Goal: Information Seeking & Learning: Learn about a topic

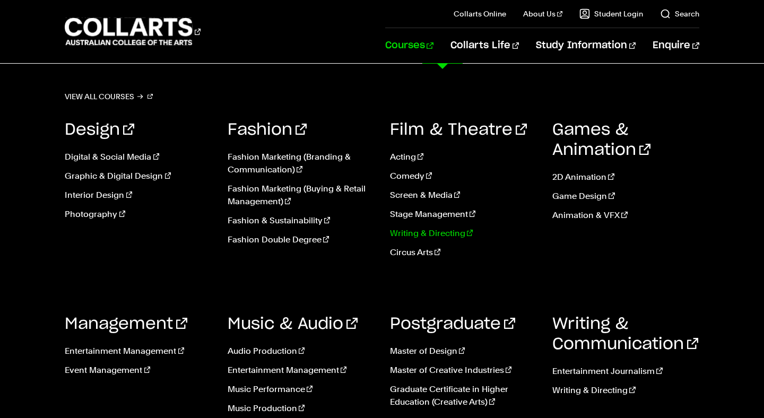
click at [442, 231] on link "Writing & Directing" at bounding box center [463, 233] width 146 height 13
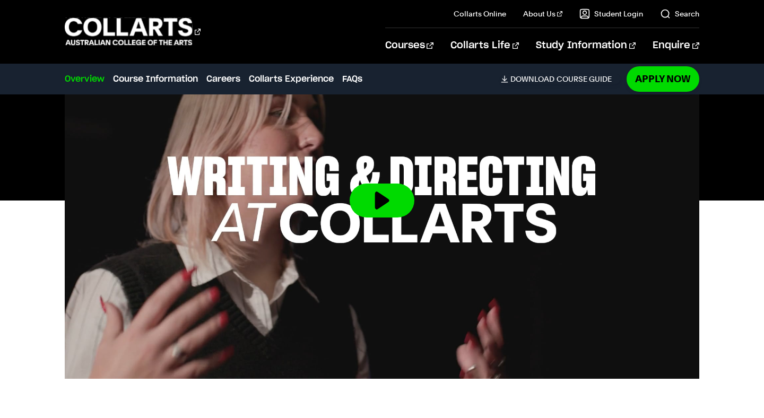
scroll to position [407, 0]
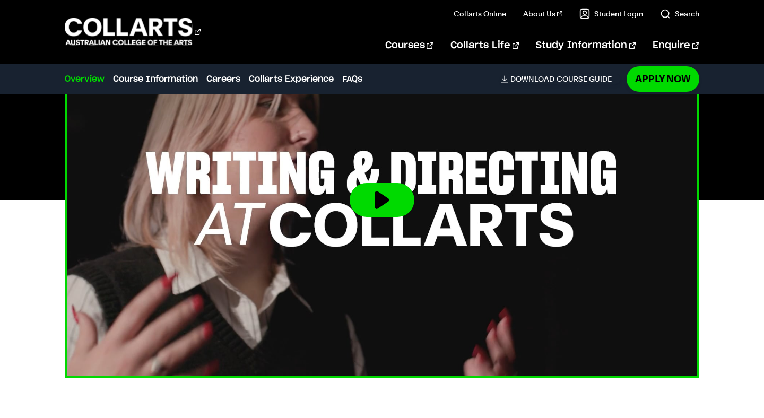
click at [374, 206] on button at bounding box center [381, 200] width 65 height 34
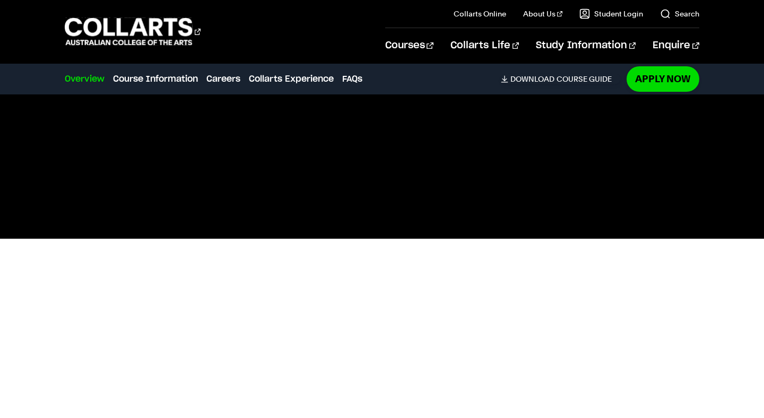
scroll to position [374, 0]
